Goal: Information Seeking & Learning: Learn about a topic

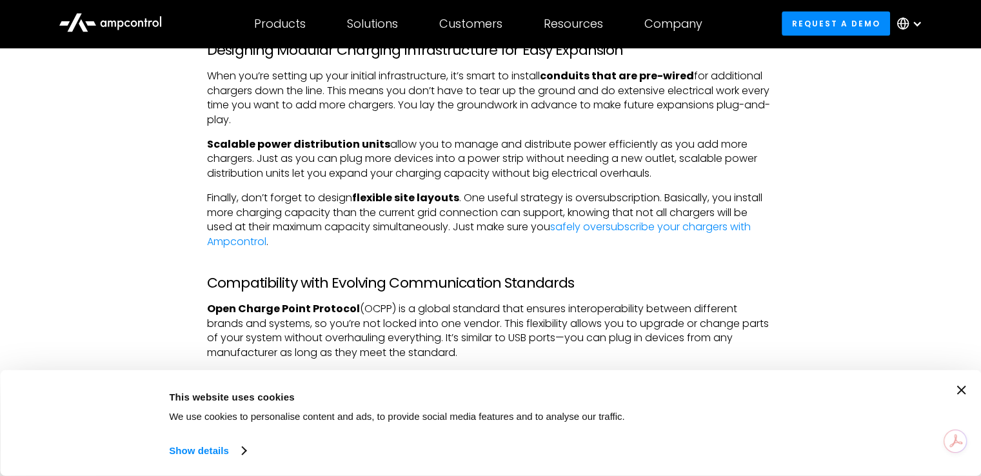
scroll to position [2474, 0]
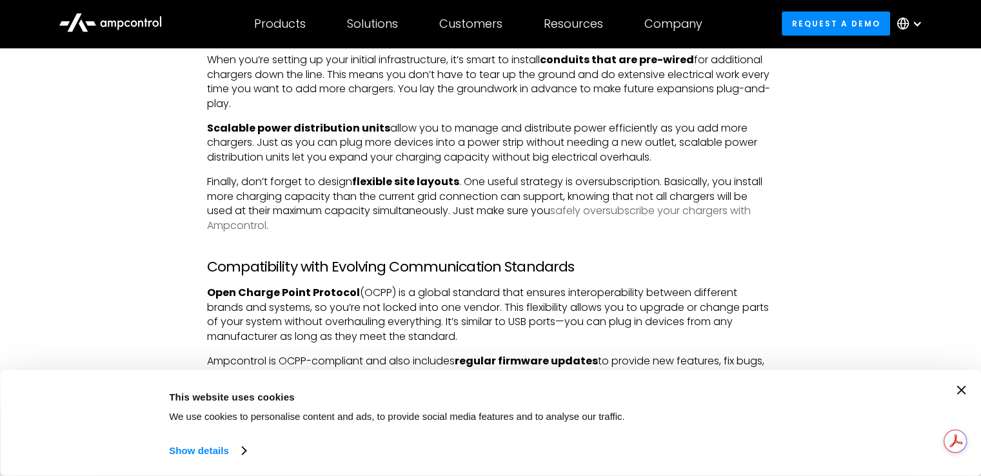
click at [727, 210] on link "safely oversubscribe your chargers with Ampcontrol" at bounding box center [479, 217] width 544 height 29
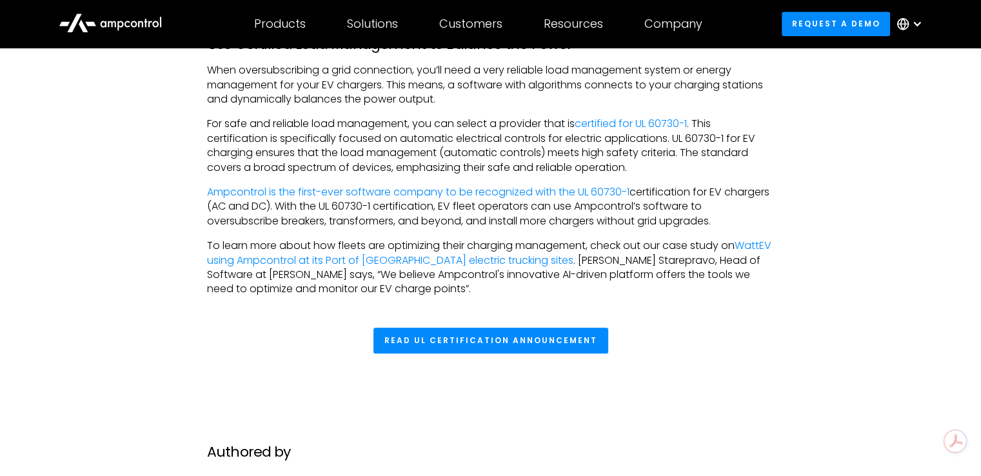
scroll to position [1225, 0]
